Goal: Navigation & Orientation: Find specific page/section

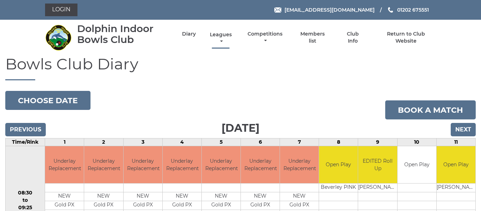
click at [223, 37] on link "Leagues" at bounding box center [220, 38] width 25 height 14
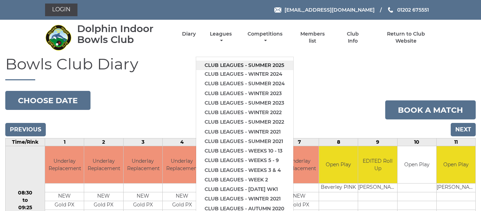
click at [228, 64] on link "Club leagues - Summer 2025" at bounding box center [244, 66] width 97 height 10
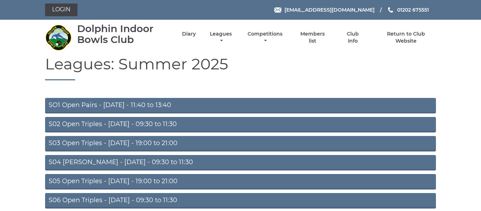
click at [173, 123] on link "S02 Open Triples - Tuesday - 09:30 to 11:30" at bounding box center [240, 124] width 391 height 15
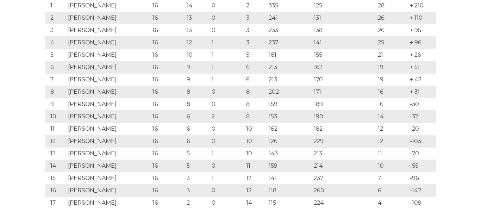
scroll to position [162, 0]
